Goal: Transaction & Acquisition: Purchase product/service

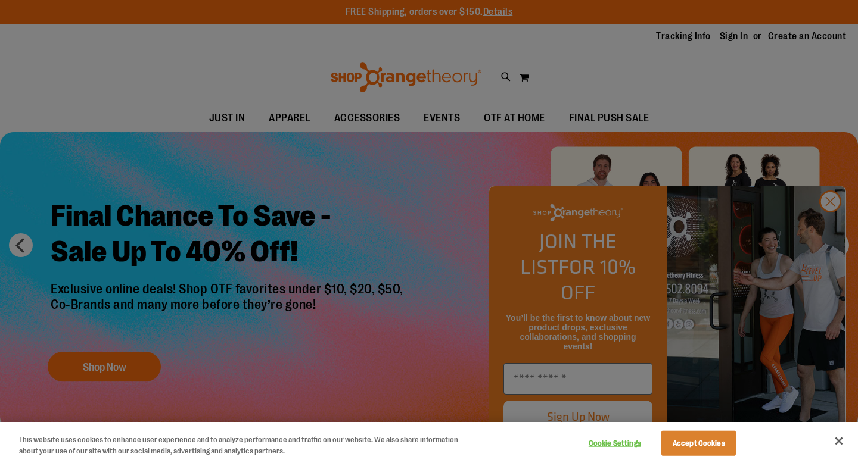
scroll to position [2, 0]
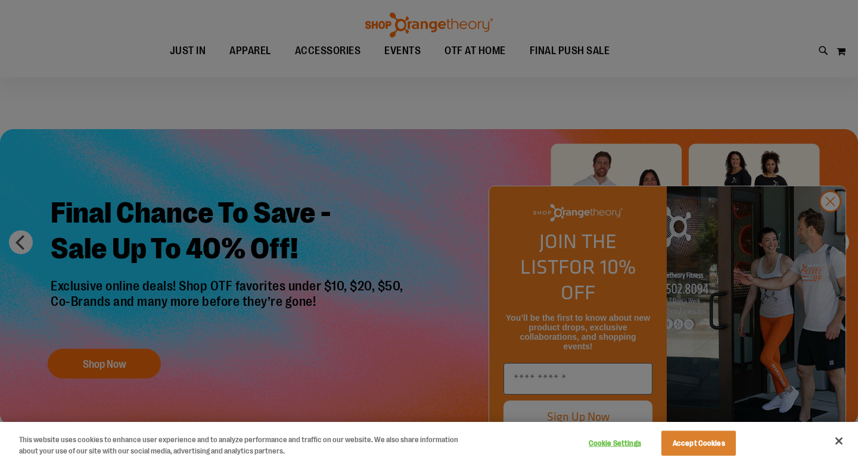
click at [828, 229] on div at bounding box center [429, 231] width 858 height 463
click at [832, 230] on div at bounding box center [429, 231] width 858 height 463
click at [841, 445] on button "Close" at bounding box center [838, 441] width 26 height 26
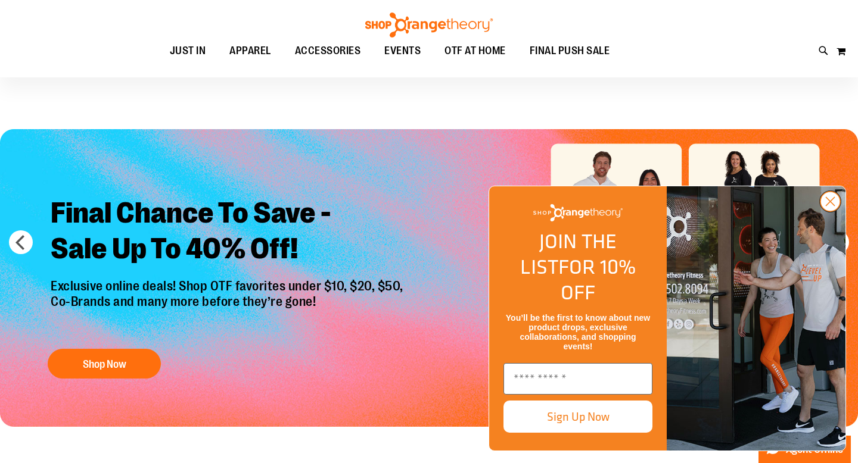
click at [833, 206] on icon "Close dialog" at bounding box center [830, 202] width 8 height 8
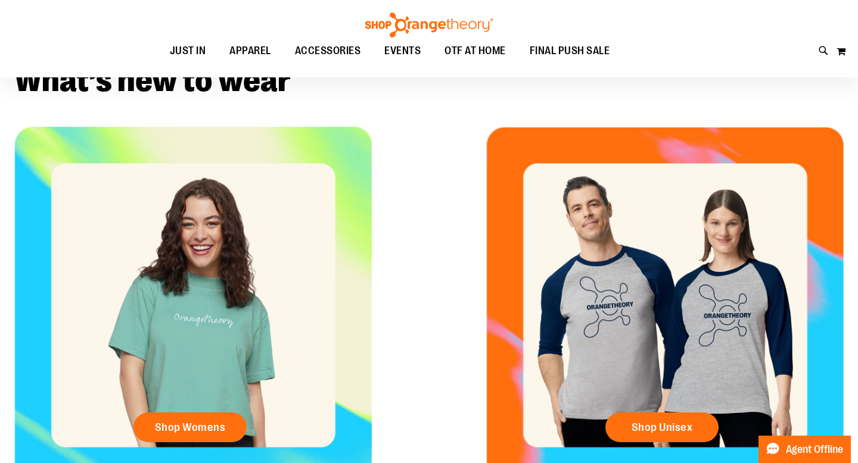
scroll to position [168, 0]
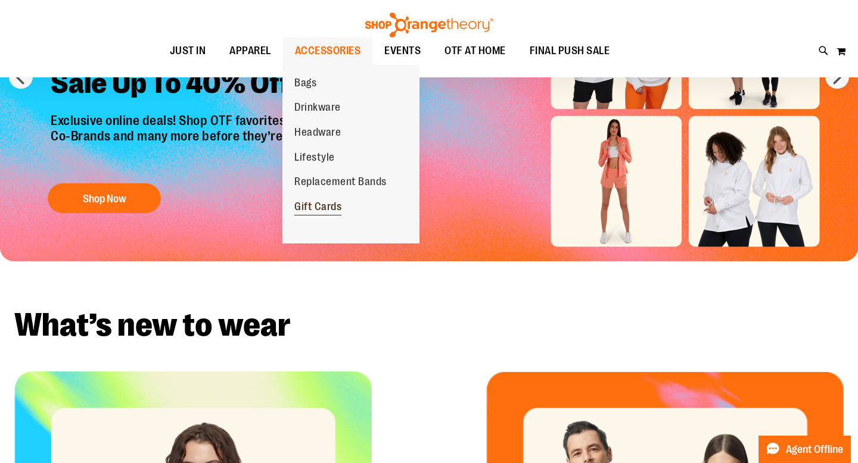
click at [322, 208] on span "Gift Cards" at bounding box center [317, 208] width 47 height 15
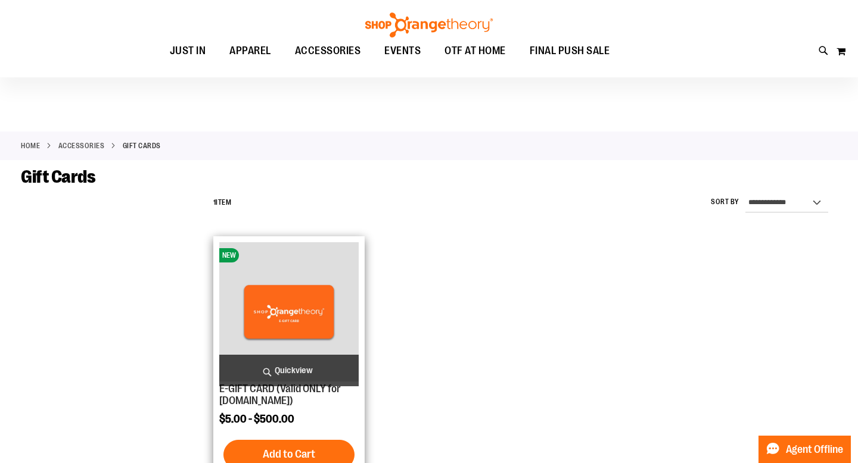
scroll to position [8, 0]
